Goal: Task Accomplishment & Management: Manage account settings

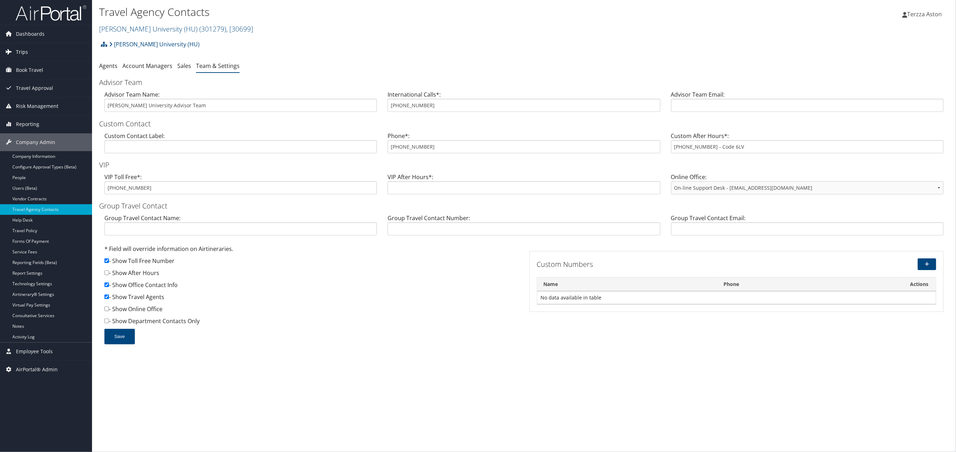
click at [25, 49] on span "Trips" at bounding box center [22, 52] width 12 height 18
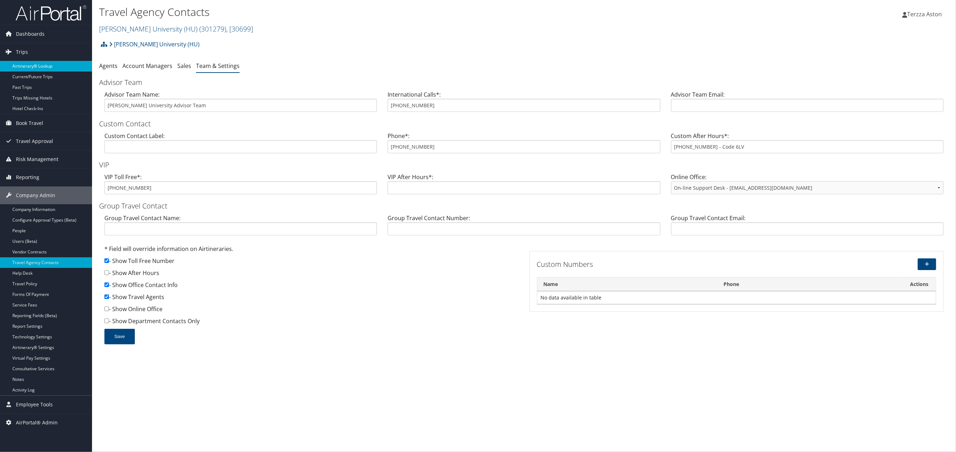
click at [42, 64] on link "Airtinerary® Lookup" at bounding box center [46, 66] width 92 height 11
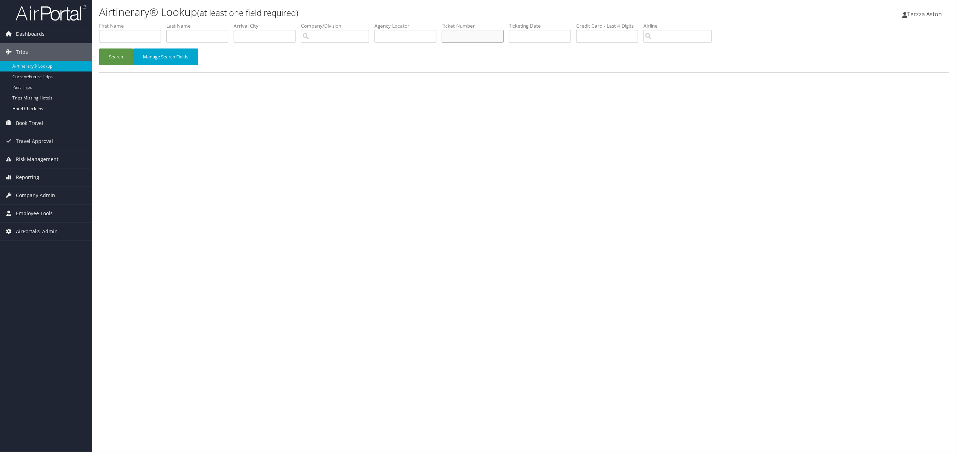
paste input "8900897938604"
type input "8900897938604"
click at [115, 57] on button "Search" at bounding box center [116, 57] width 34 height 17
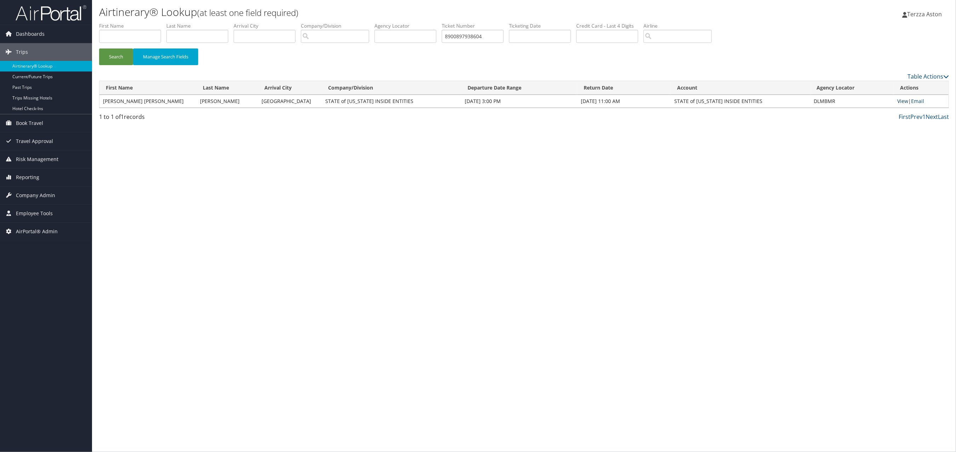
click at [900, 102] on link "View" at bounding box center [903, 101] width 11 height 7
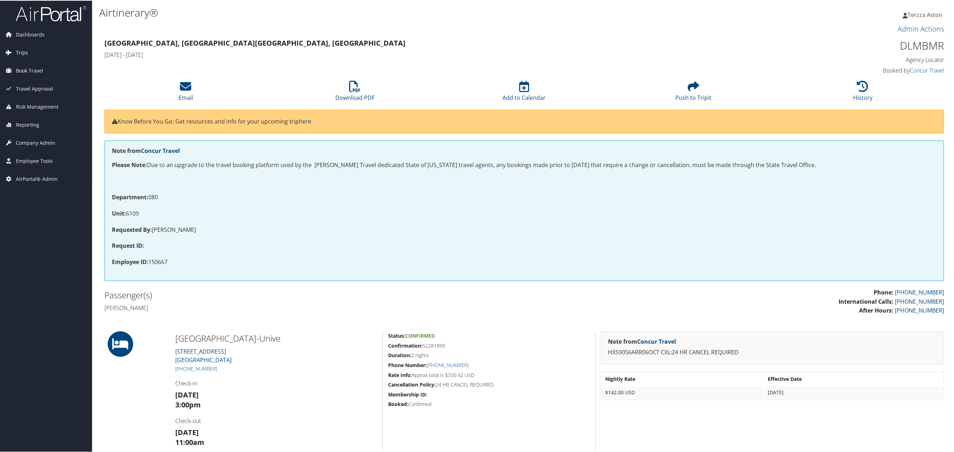
click at [23, 49] on span "Trips" at bounding box center [22, 52] width 12 height 18
click at [30, 63] on link "Airtinerary® Lookup" at bounding box center [46, 66] width 92 height 11
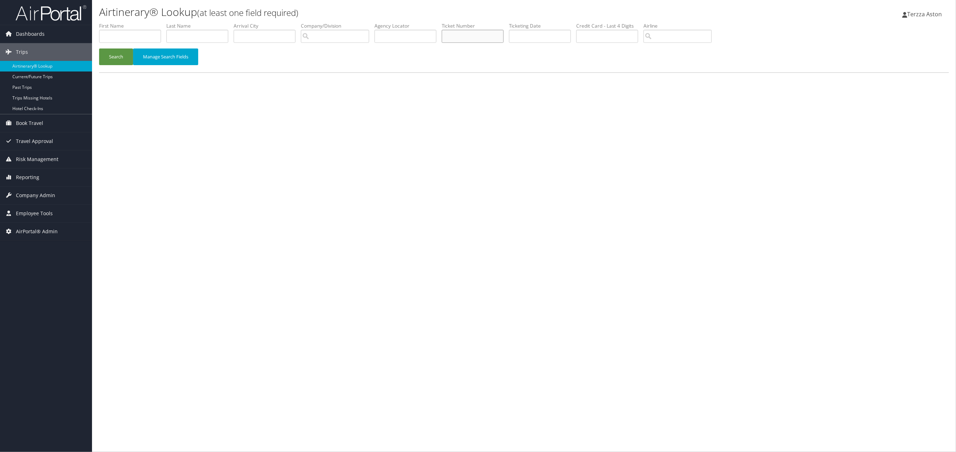
paste input "8900897938604"
click at [115, 58] on button "Search" at bounding box center [116, 57] width 34 height 17
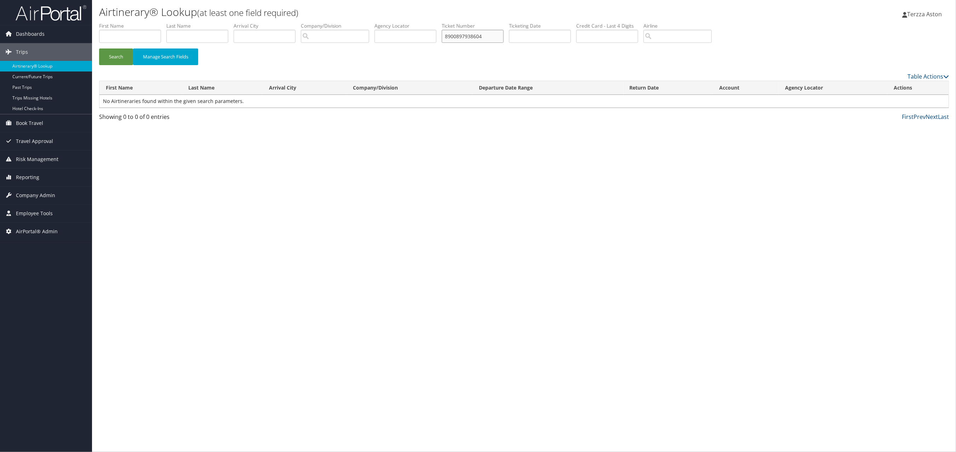
click at [449, 35] on input "8900897938604" at bounding box center [473, 36] width 62 height 13
type input "8900897938604"
click at [113, 54] on button "Search" at bounding box center [116, 57] width 34 height 17
click at [898, 100] on link "View" at bounding box center [900, 101] width 11 height 7
click at [35, 196] on span "Company Admin" at bounding box center [35, 196] width 39 height 18
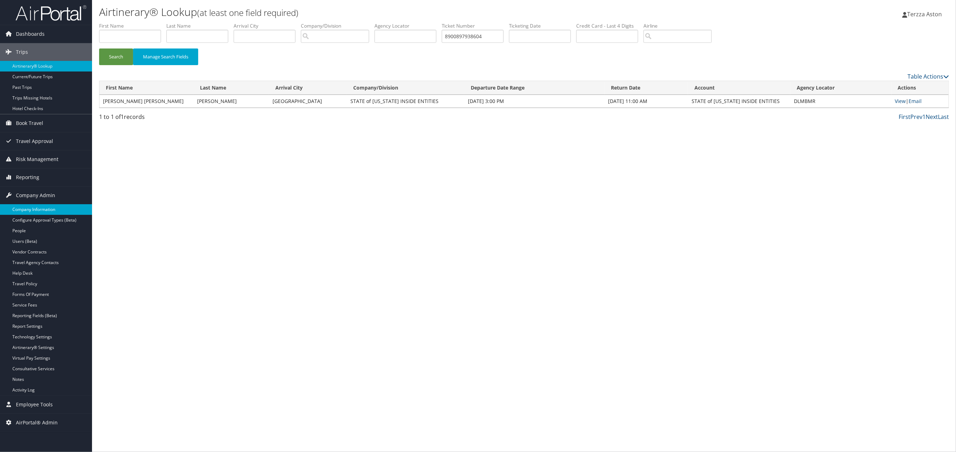
click at [39, 208] on link "Company Information" at bounding box center [46, 209] width 92 height 11
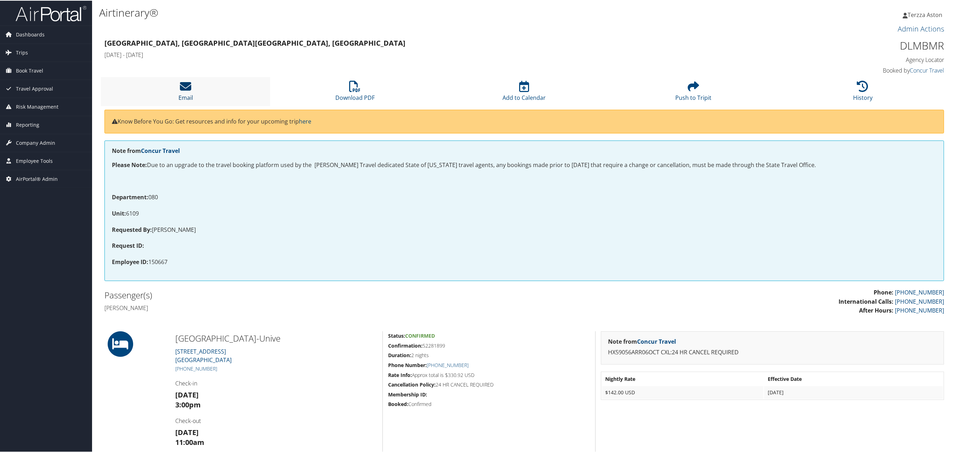
click at [180, 85] on icon at bounding box center [185, 85] width 11 height 11
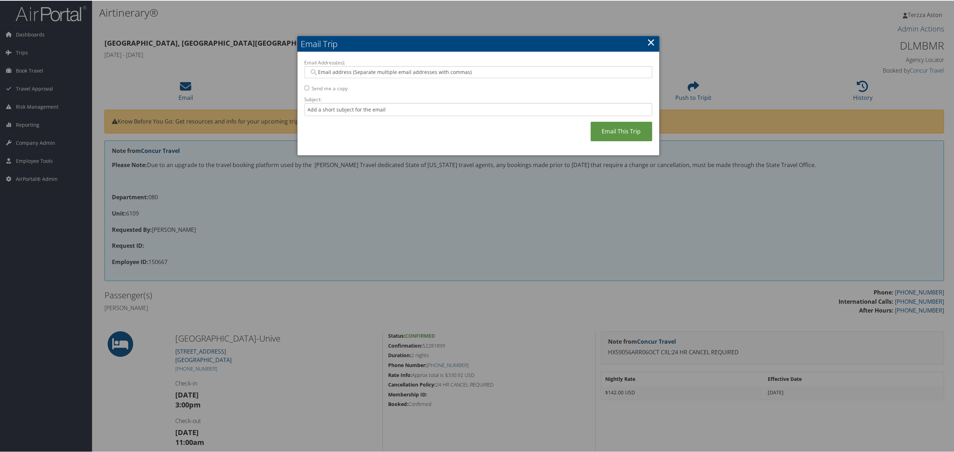
drag, startPoint x: 488, startPoint y: 70, endPoint x: 345, endPoint y: 76, distance: 143.2
click at [345, 76] on div at bounding box center [478, 72] width 348 height 12
paste input "analuzcamacho@agutah.gov"
type input "analuzcamacho@agutah.gov"
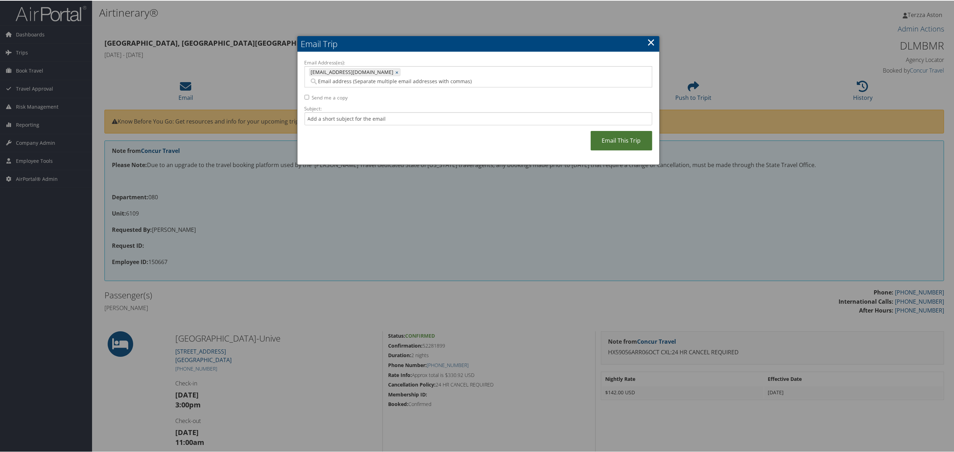
click at [637, 133] on link "Email This Trip" at bounding box center [622, 139] width 62 height 19
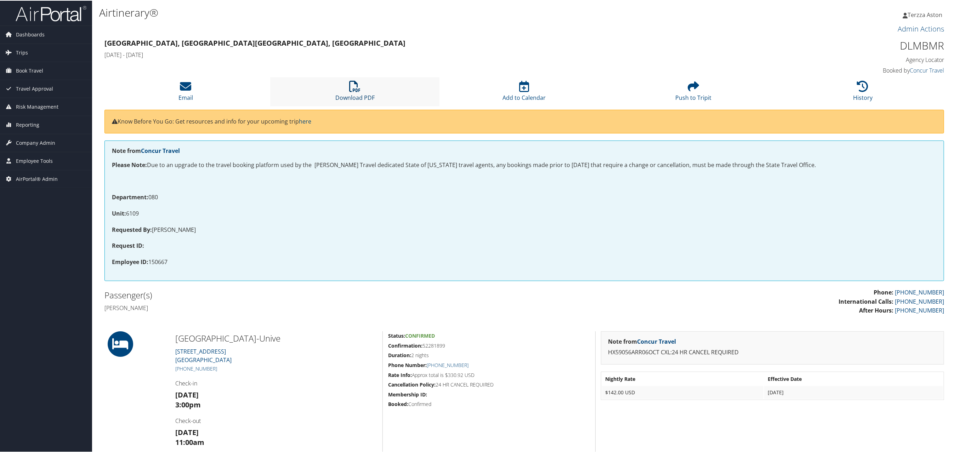
click at [356, 87] on icon at bounding box center [354, 85] width 11 height 11
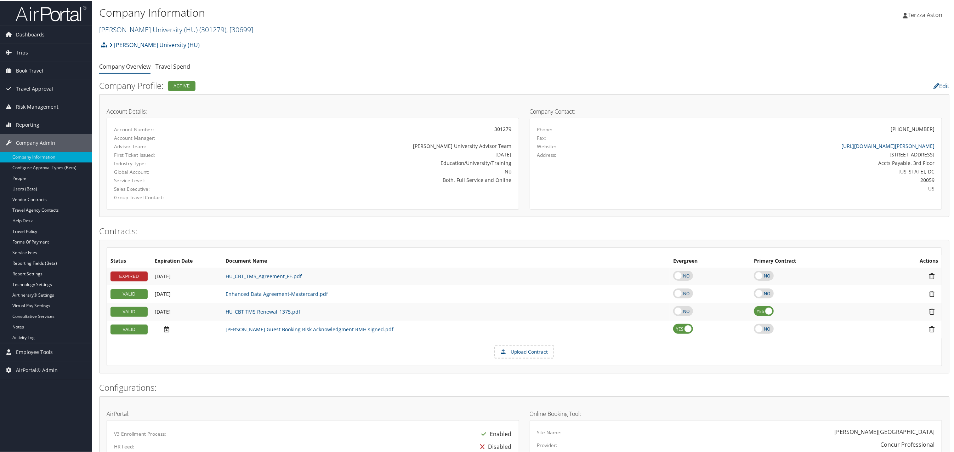
click at [132, 27] on link "Howard University (HU) ( 301279 ) , [ 30699 ]" at bounding box center [176, 29] width 154 height 10
click at [132, 41] on input "search" at bounding box center [145, 41] width 93 height 13
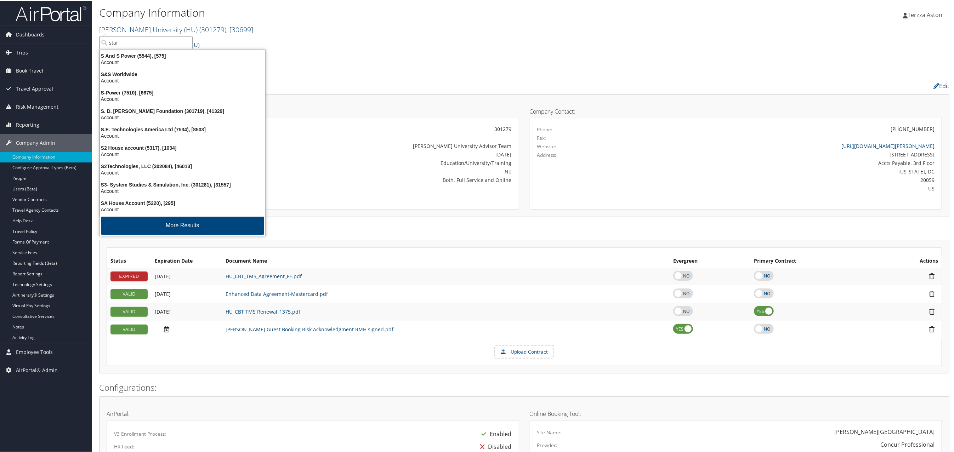
type input "stark"
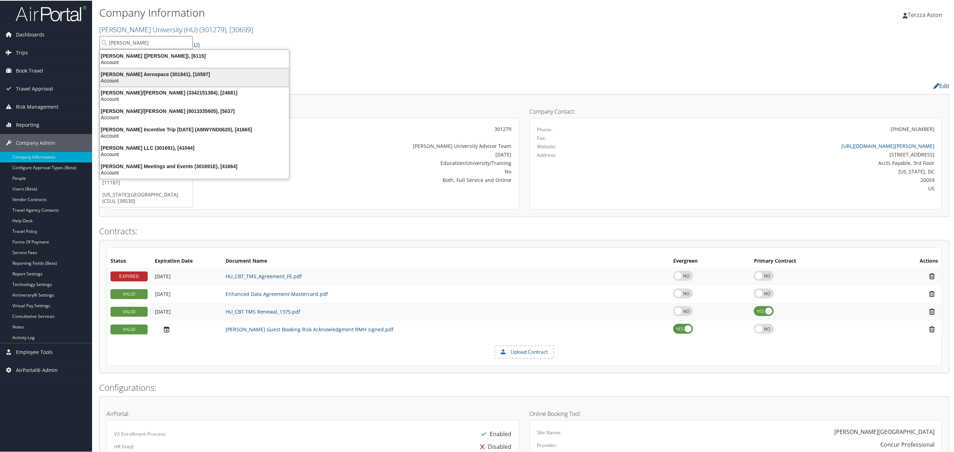
click at [138, 72] on div "Stark Aerospace (301841), [10597]" at bounding box center [195, 73] width 198 height 6
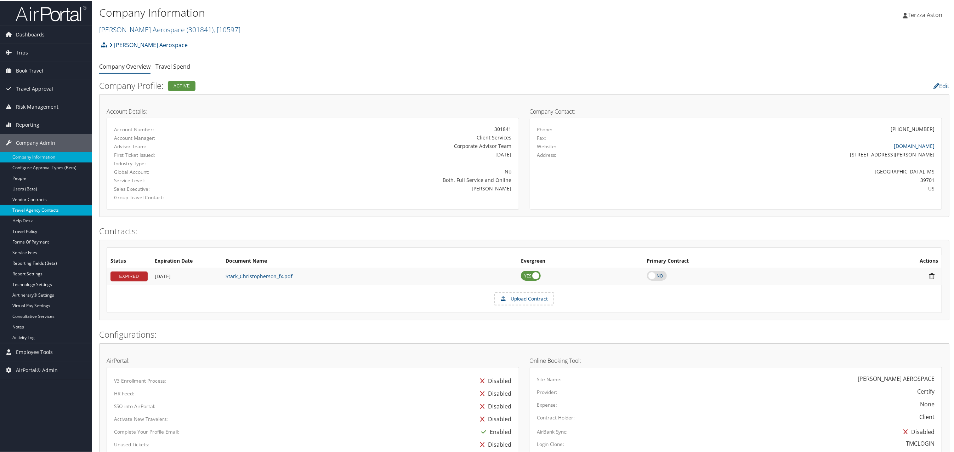
click at [50, 209] on link "Travel Agency Contacts" at bounding box center [46, 209] width 92 height 11
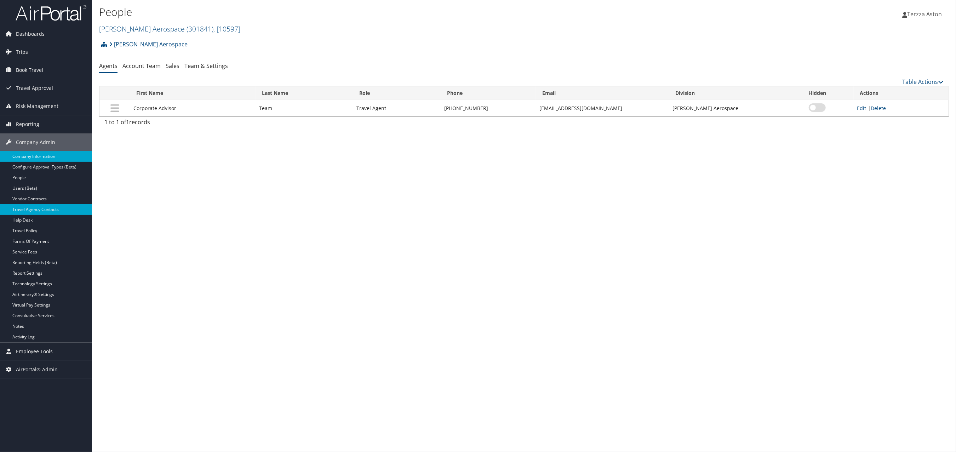
click at [36, 153] on link "Company Information" at bounding box center [46, 156] width 92 height 11
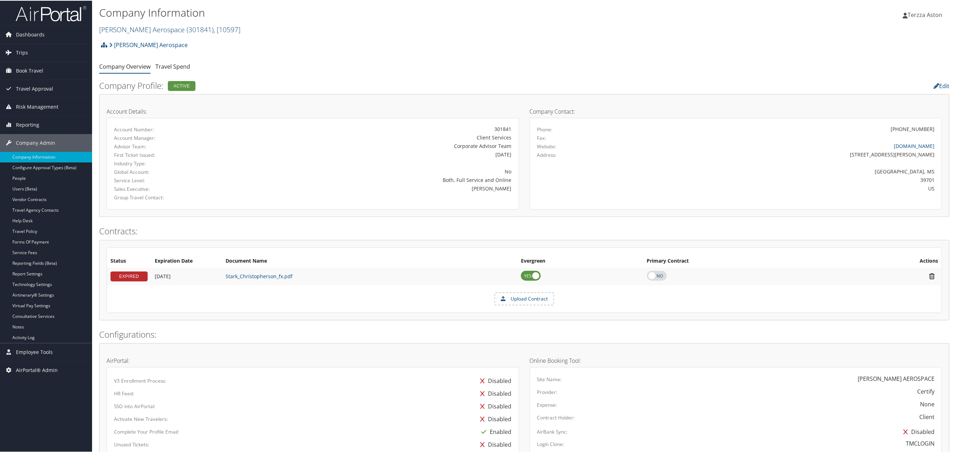
click at [135, 24] on link "[PERSON_NAME] Aerospace ( 301841 ) , [ 10597 ]" at bounding box center [169, 29] width 141 height 10
click at [129, 97] on link "NICE Systems Inc, [35519]" at bounding box center [145, 103] width 93 height 12
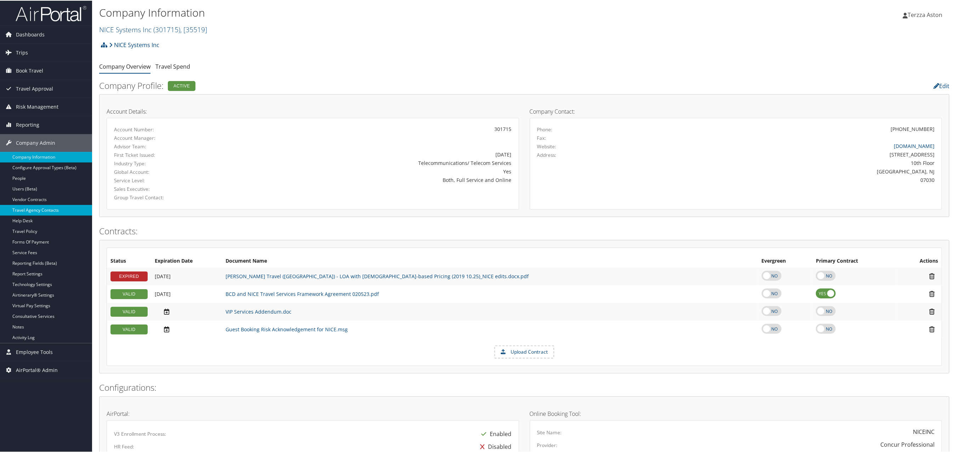
click at [52, 212] on link "Travel Agency Contacts" at bounding box center [46, 209] width 92 height 11
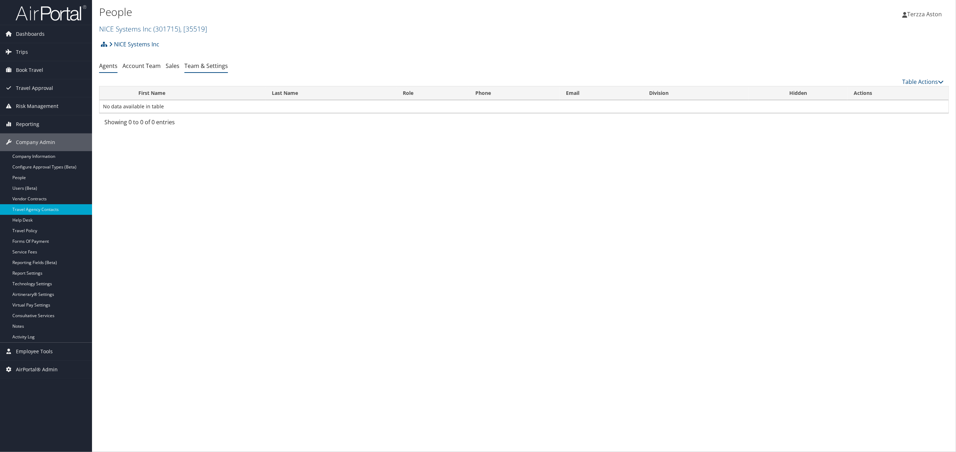
click at [205, 68] on link "Team & Settings" at bounding box center [206, 66] width 44 height 8
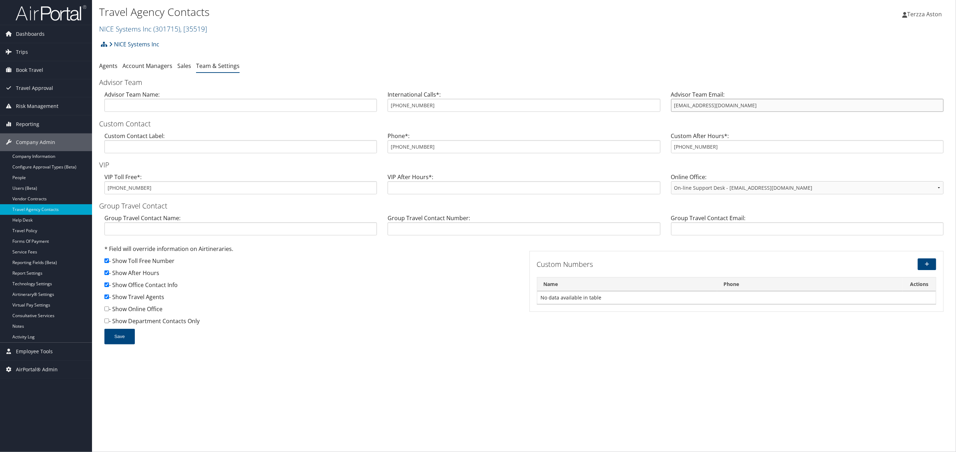
drag, startPoint x: 673, startPoint y: 106, endPoint x: 744, endPoint y: 107, distance: 70.5
click at [744, 107] on input "[EMAIL_ADDRESS][DOMAIN_NAME]" at bounding box center [807, 105] width 273 height 13
paste input "analuzcamacho@agutah.gov"
type input "analuzcamacho@agutah.gov"
click at [831, 147] on input "801-327-7777" at bounding box center [807, 146] width 273 height 13
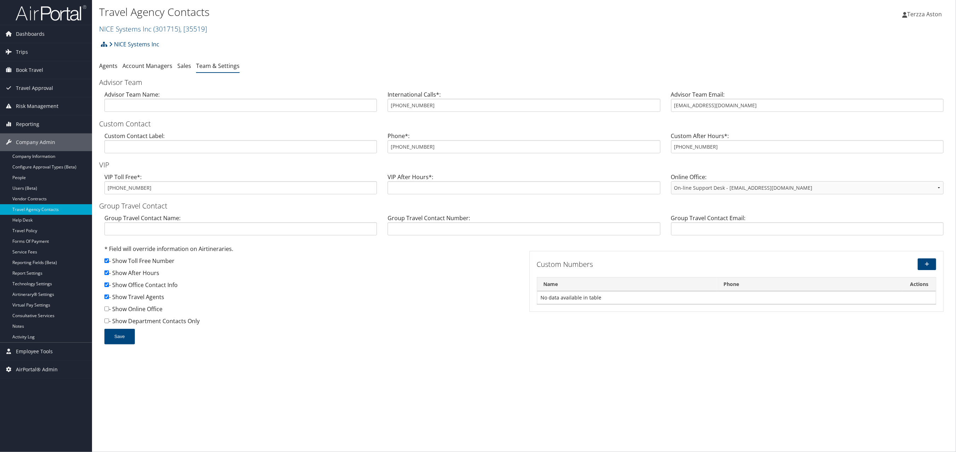
click at [225, 66] on link "Team & Settings" at bounding box center [218, 66] width 44 height 8
drag, startPoint x: 674, startPoint y: 107, endPoint x: 738, endPoint y: 107, distance: 63.4
click at [738, 107] on input "niceinc@cbtravel.com" at bounding box center [807, 105] width 273 height 13
drag, startPoint x: 389, startPoint y: 147, endPoint x: 426, endPoint y: 146, distance: 36.5
click at [426, 146] on input "888-237-4717" at bounding box center [524, 146] width 273 height 13
